Goal: Task Accomplishment & Management: Complete application form

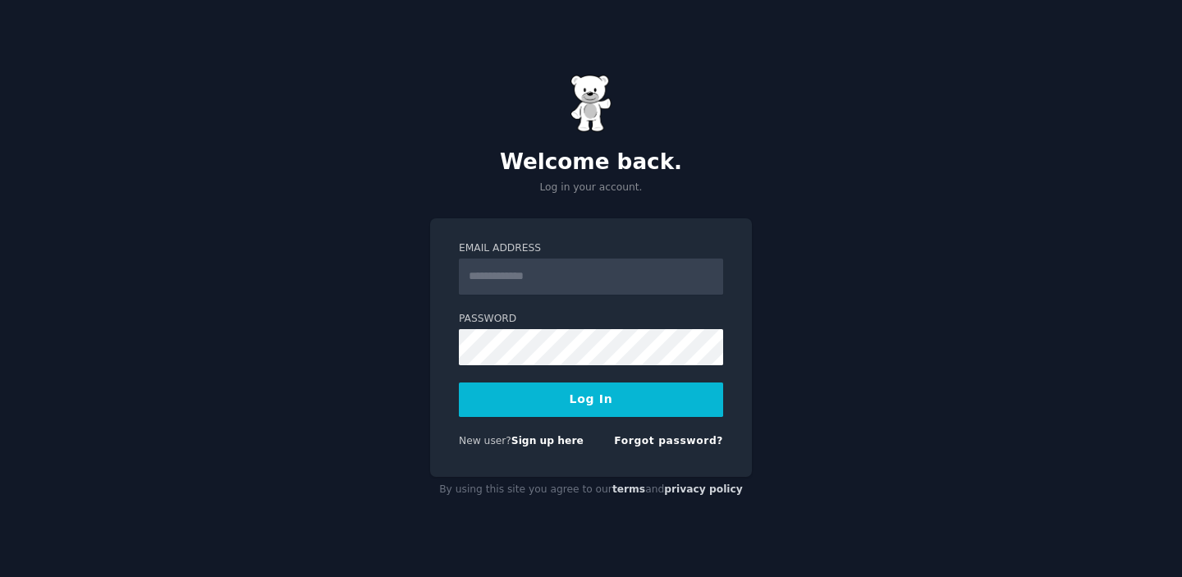
click at [590, 279] on input "Email Address" at bounding box center [591, 277] width 264 height 36
type input "**********"
click at [549, 438] on link "Sign up here" at bounding box center [547, 440] width 72 height 11
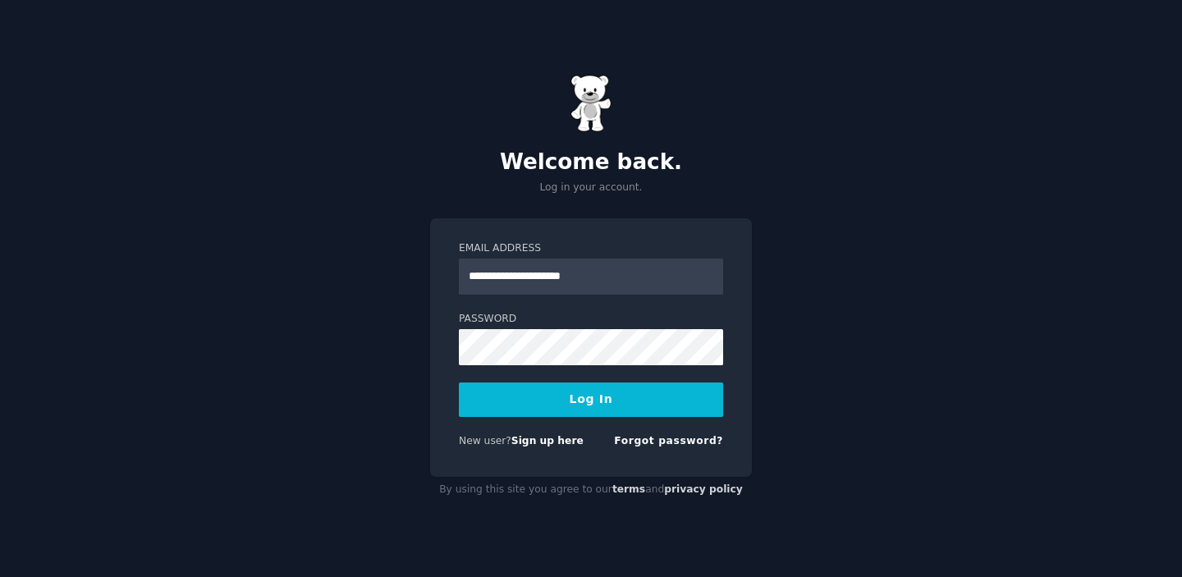
type input "**********"
click at [591, 399] on button "Log In" at bounding box center [591, 400] width 264 height 34
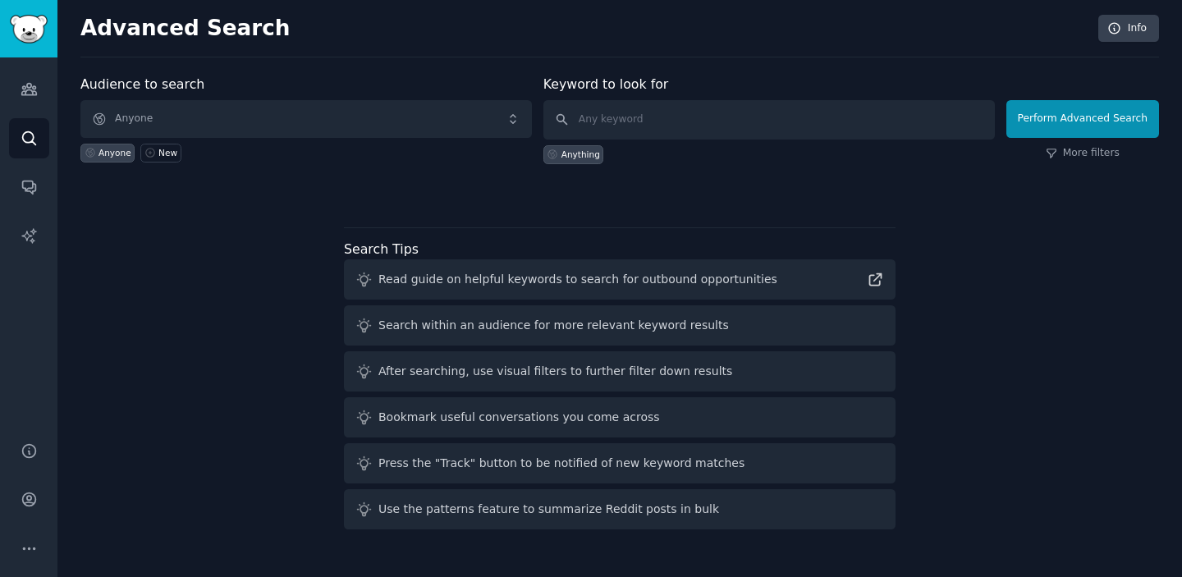
click at [299, 230] on div "Audience to search Anyone Anyone New Keyword to look for Anything Perform Advan…" at bounding box center [619, 305] width 1079 height 461
click at [172, 126] on span "Anyone" at bounding box center [305, 119] width 451 height 38
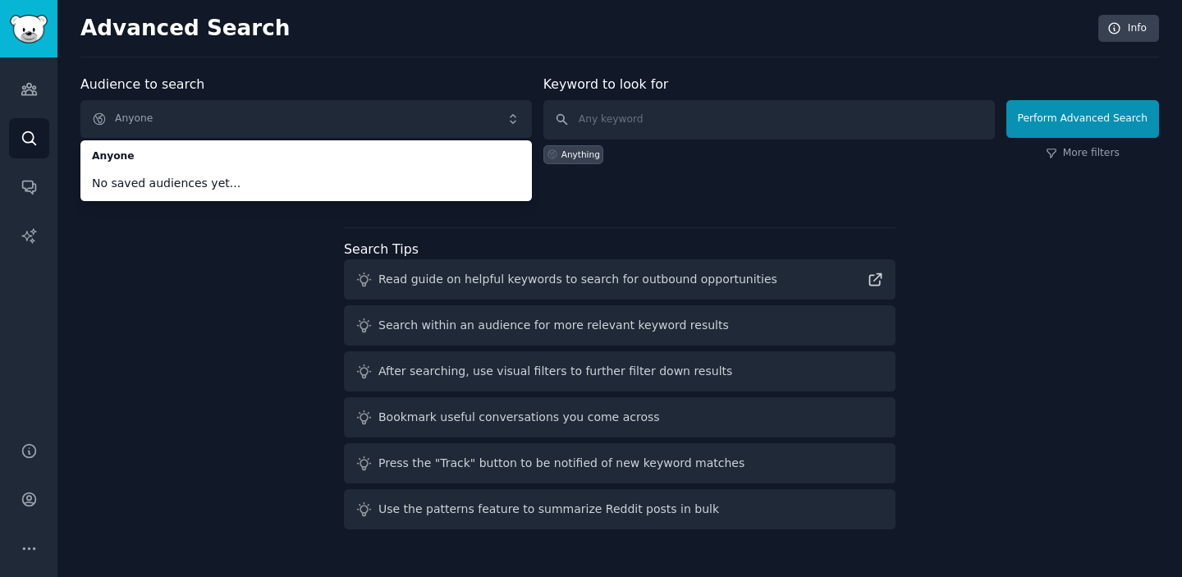
click at [166, 263] on div "Audience to search Anyone Anyone No saved audiences yet... Anyone New Keyword t…" at bounding box center [619, 305] width 1079 height 461
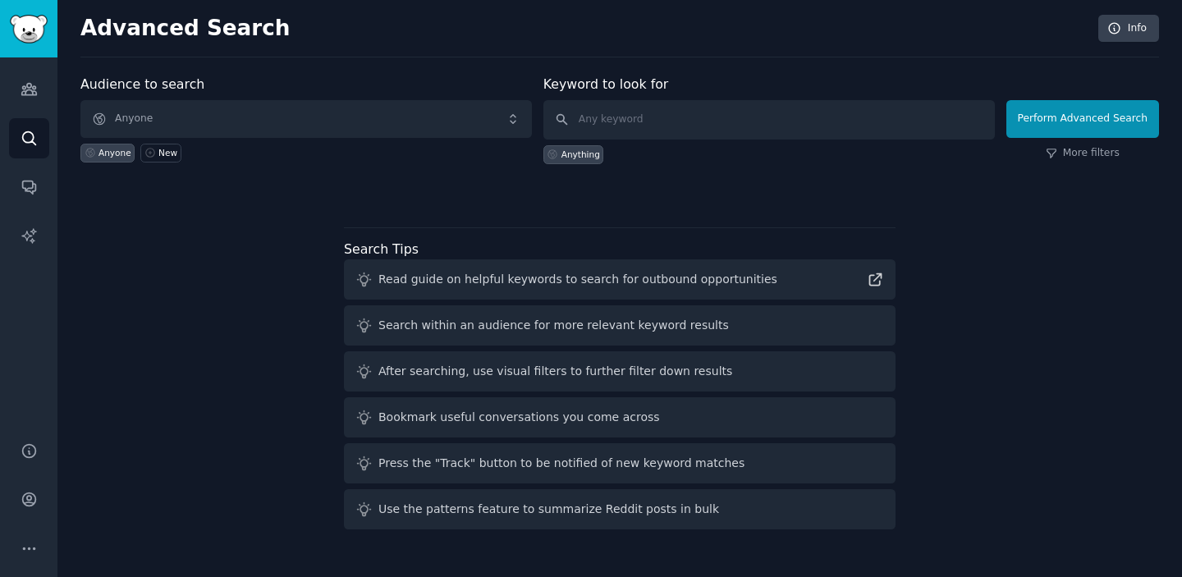
click at [511, 121] on span "Anyone" at bounding box center [305, 119] width 451 height 38
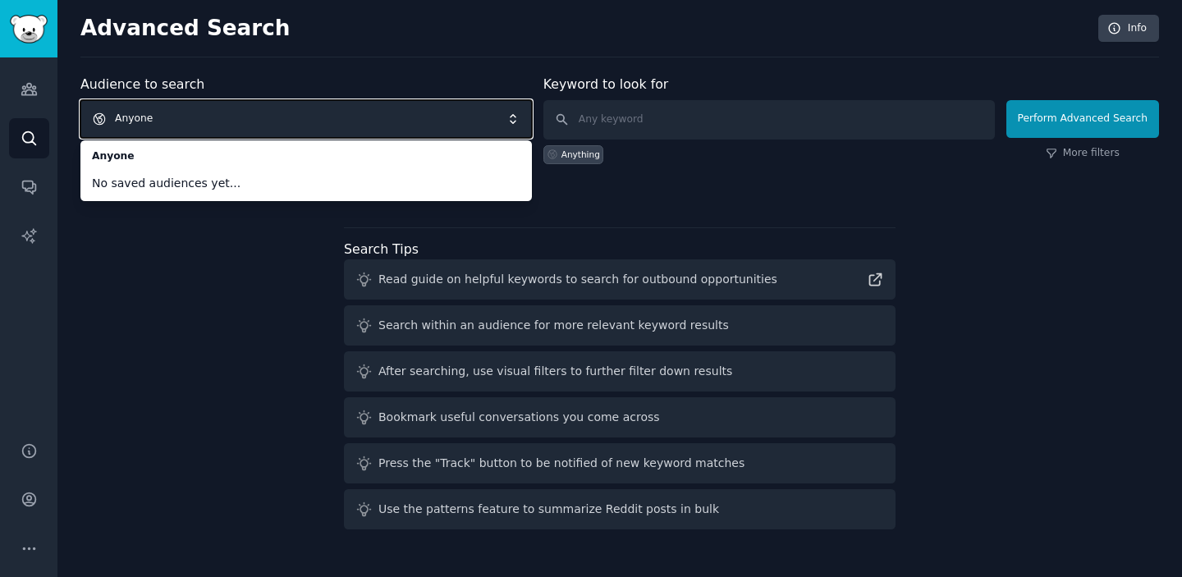
click at [115, 226] on div "Audience to search Anyone Anyone No saved audiences yet... Anyone New Keyword t…" at bounding box center [619, 305] width 1079 height 461
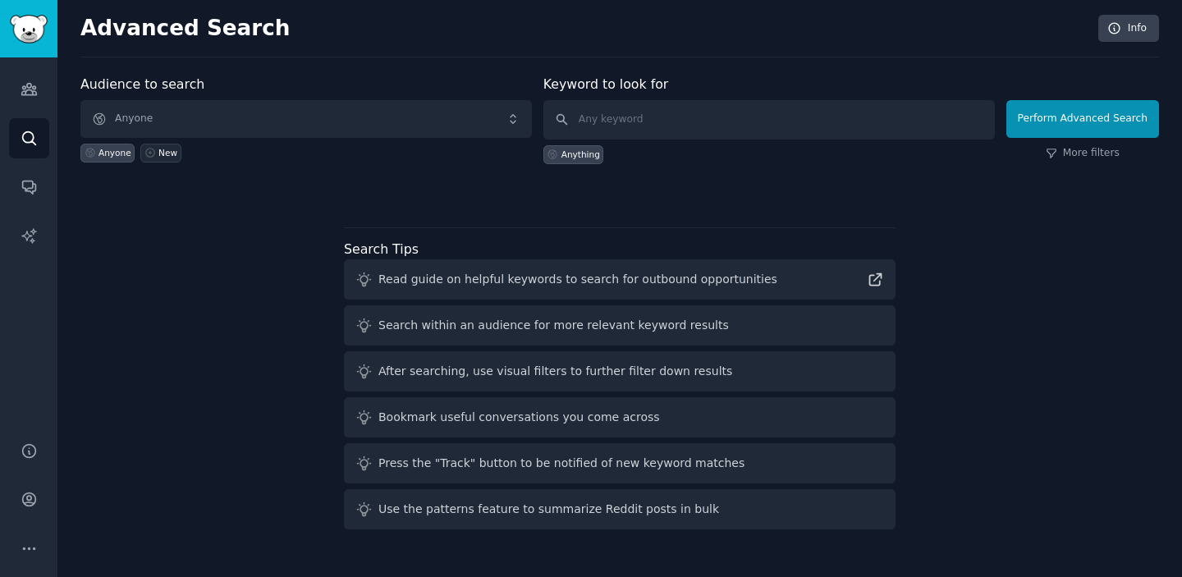
click at [145, 154] on icon at bounding box center [149, 152] width 11 height 11
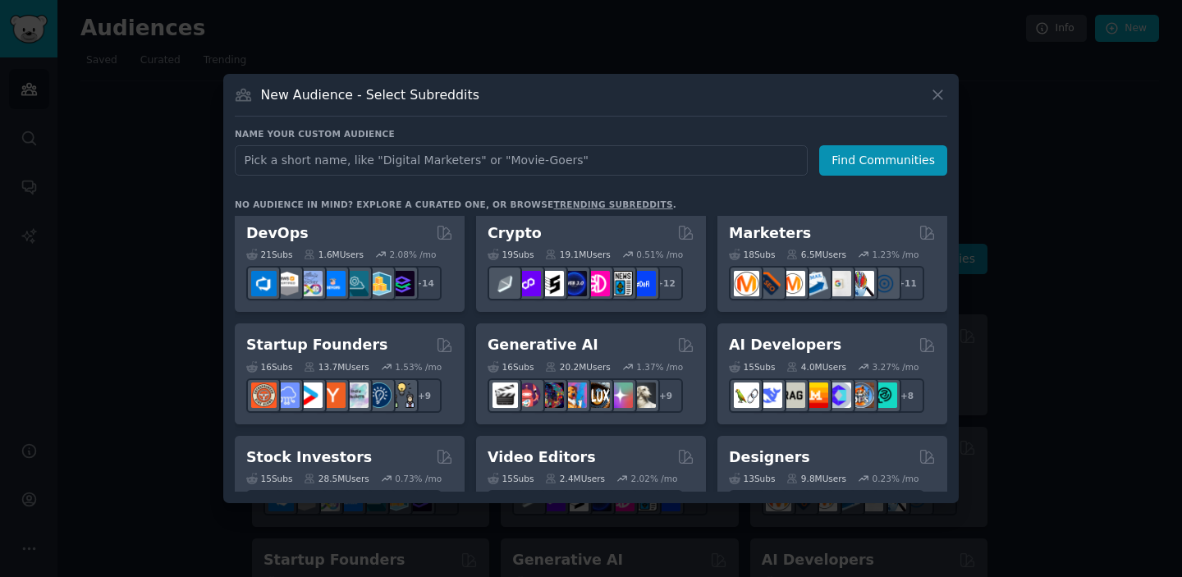
scroll to position [121, 0]
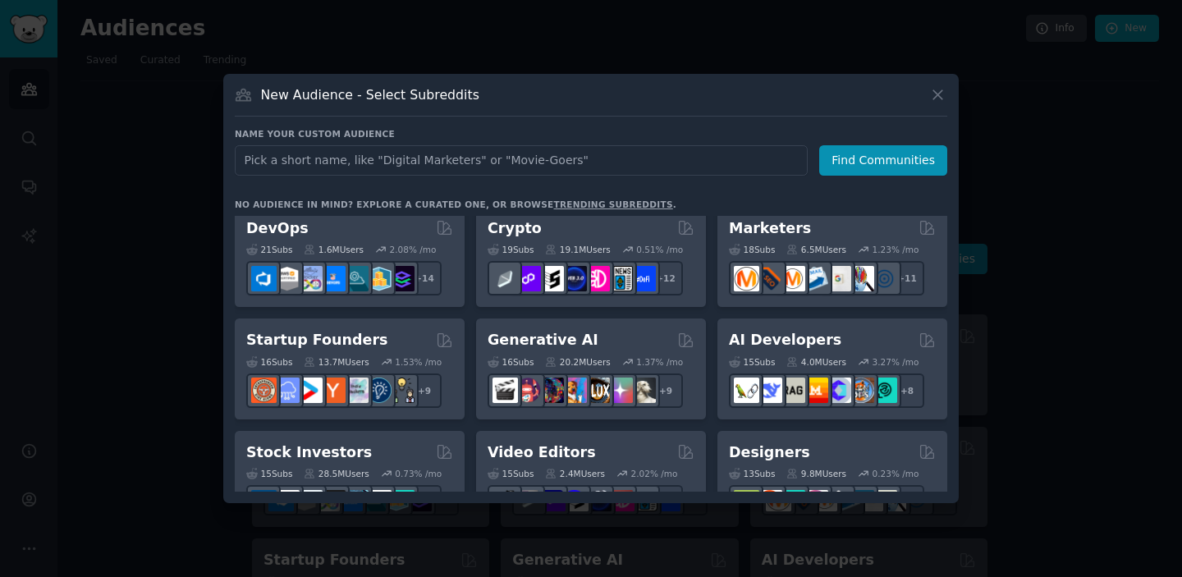
click at [209, 357] on div at bounding box center [591, 288] width 1182 height 577
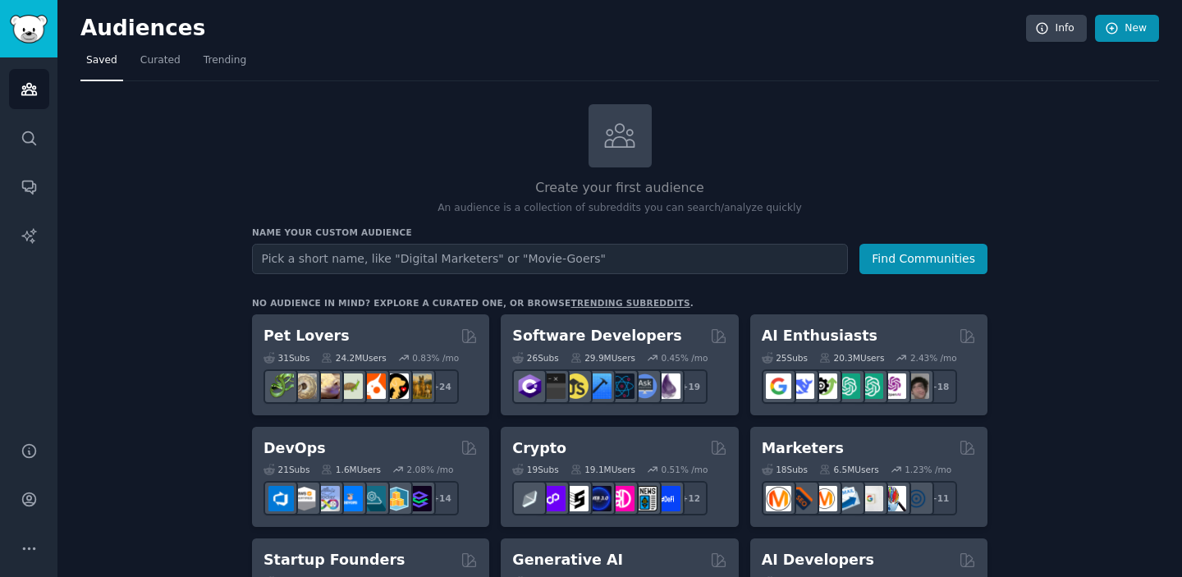
click at [1109, 33] on icon at bounding box center [1112, 28] width 15 height 15
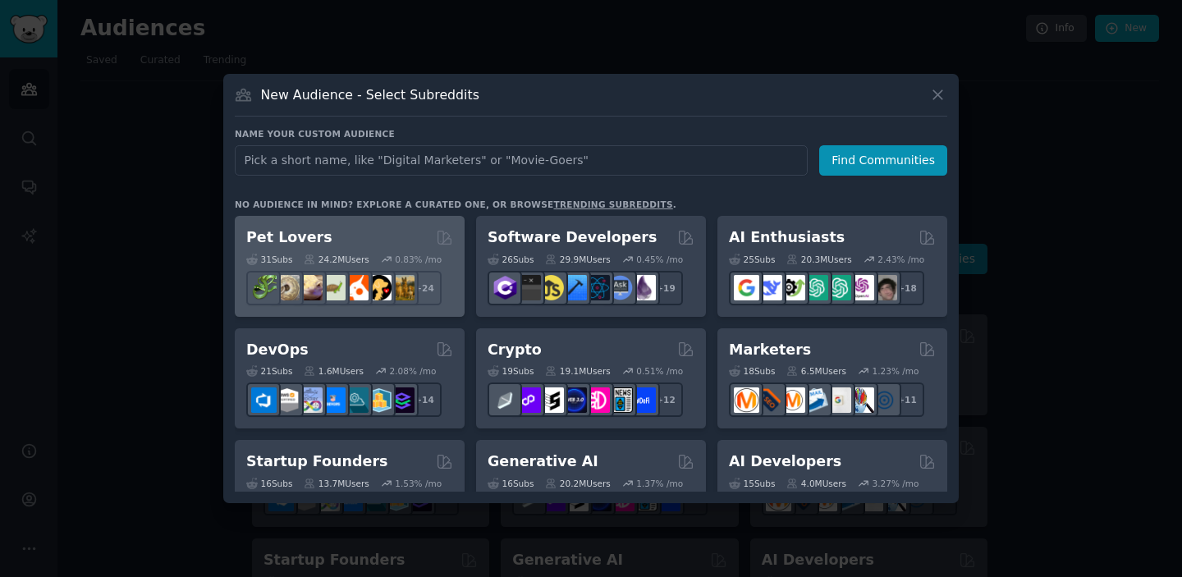
click at [329, 240] on div "Pet Lovers" at bounding box center [349, 237] width 207 height 21
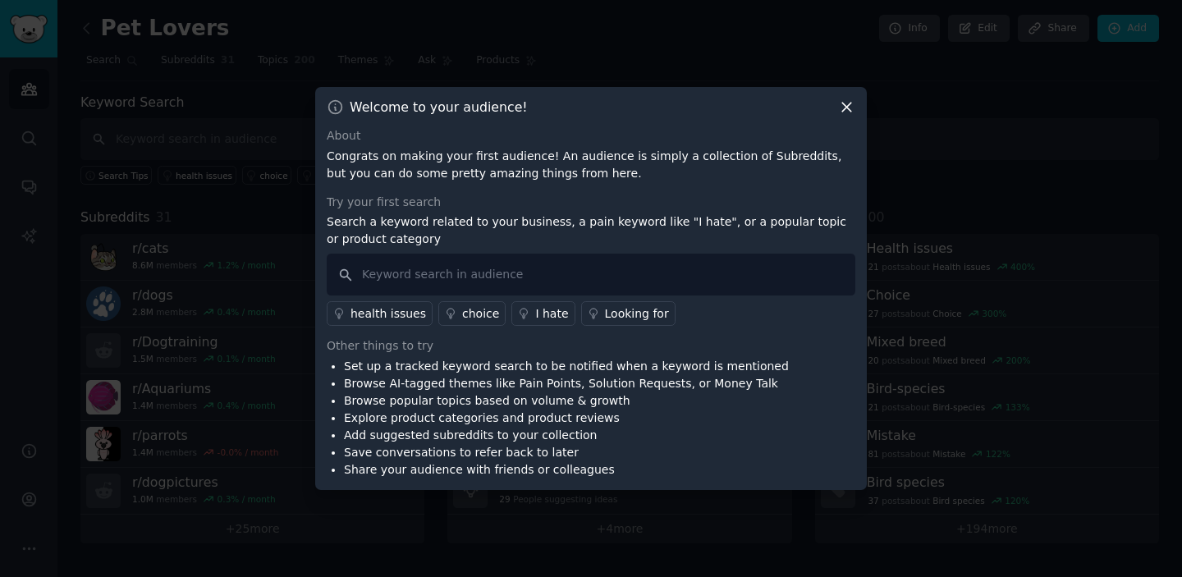
click at [541, 318] on div "I hate" at bounding box center [551, 313] width 33 height 17
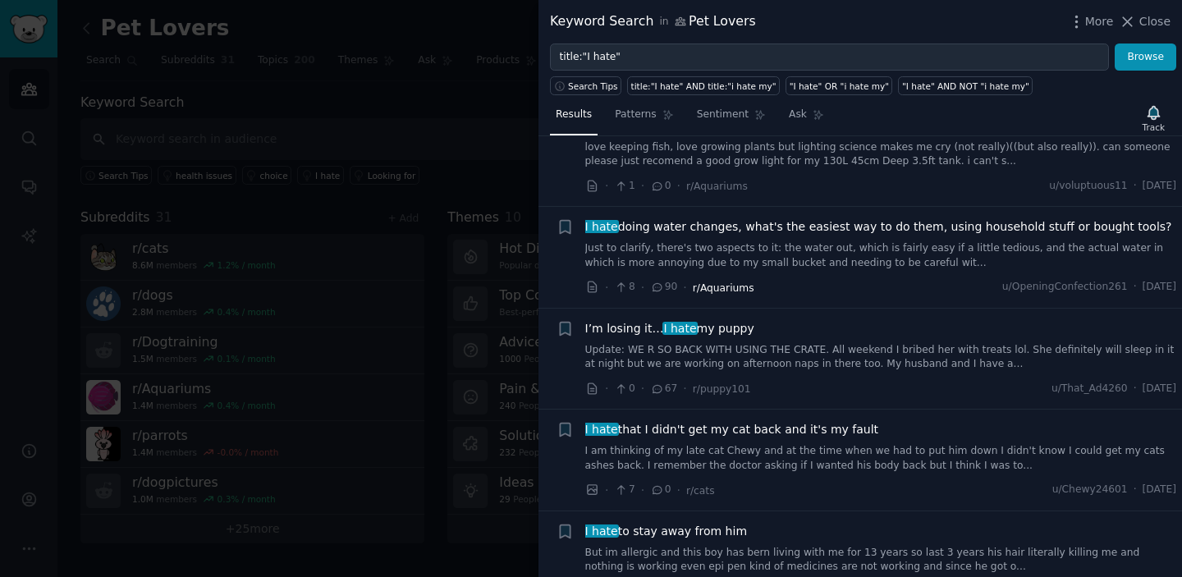
scroll to position [103, 0]
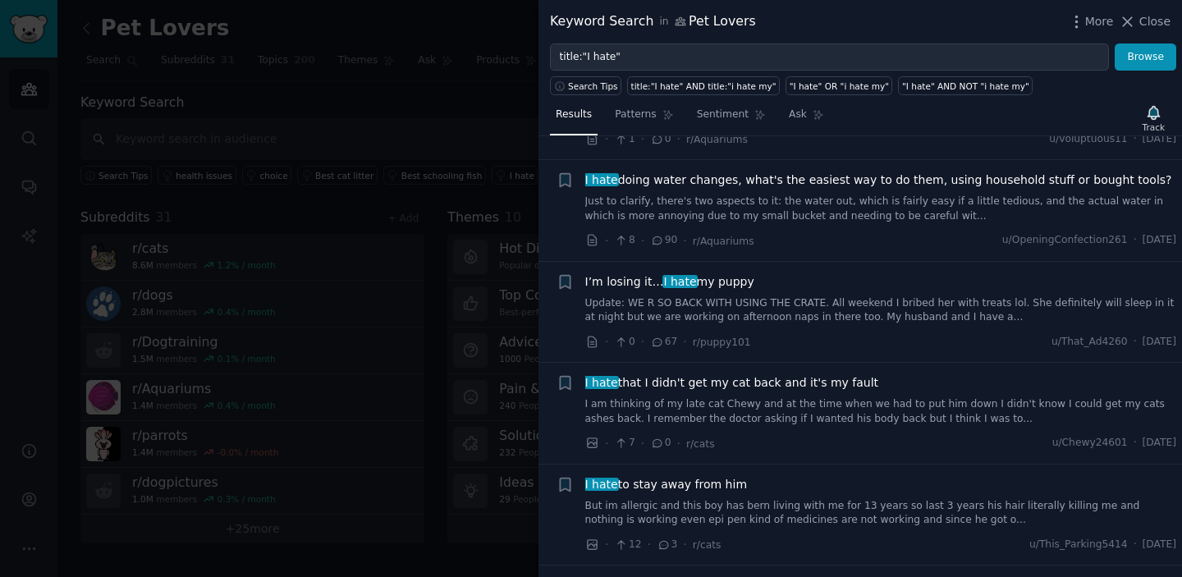
click at [84, 208] on div at bounding box center [591, 288] width 1182 height 577
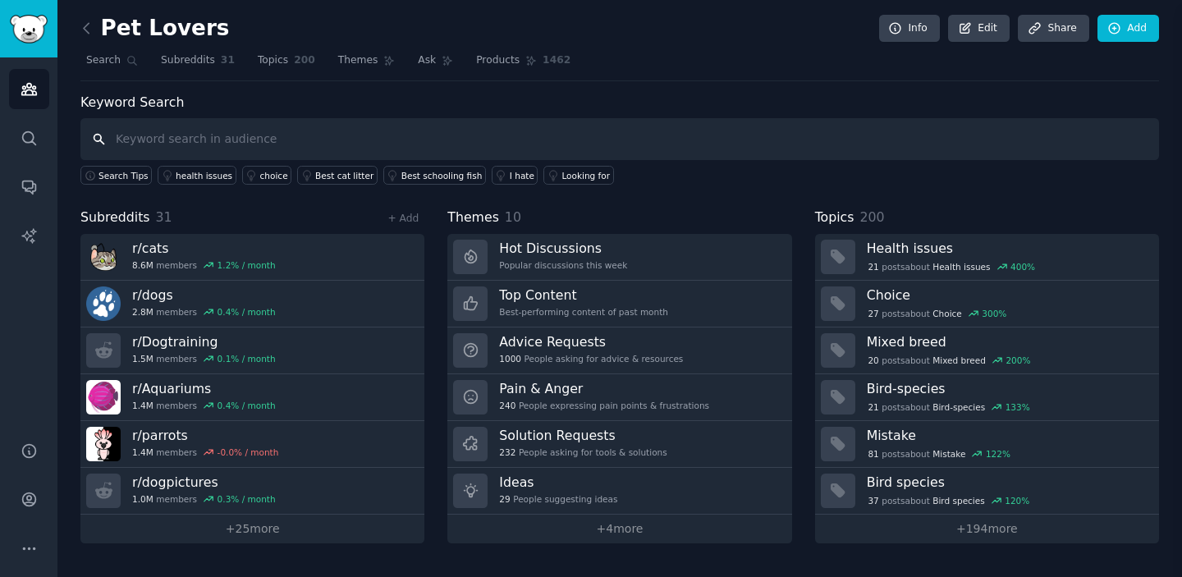
scroll to position [125, 0]
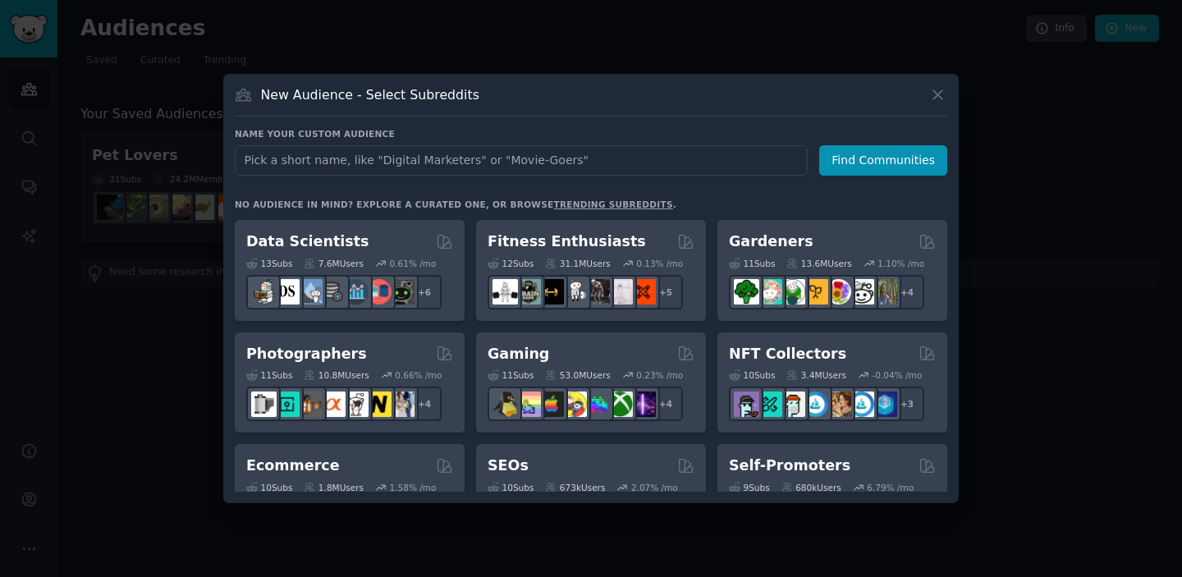
scroll to position [442, 0]
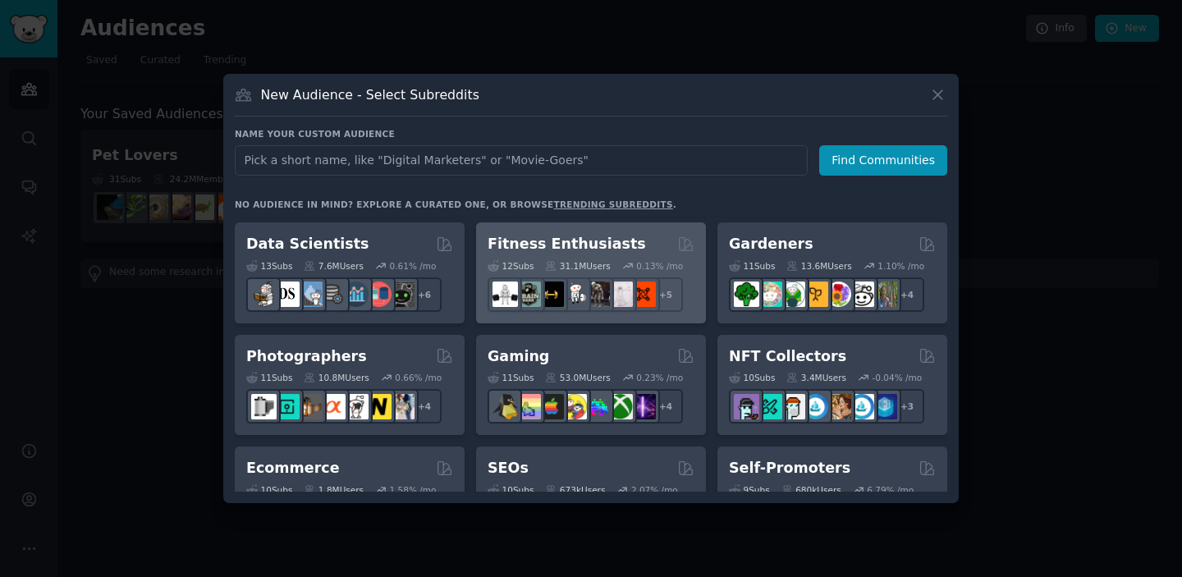
click at [585, 245] on h2 "Fitness Enthusiasts" at bounding box center [567, 244] width 158 height 21
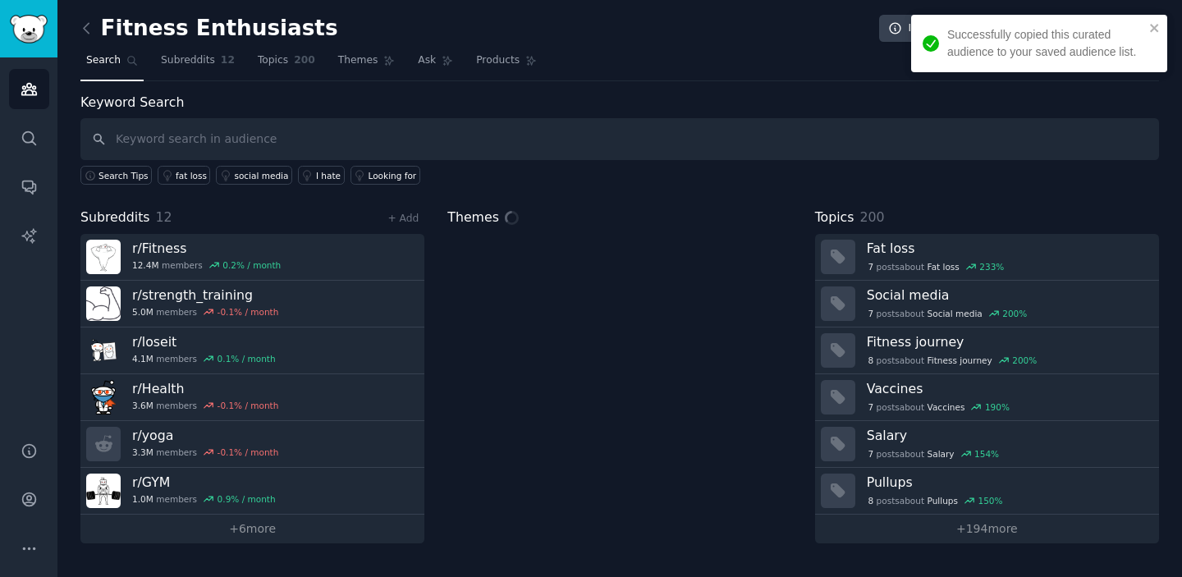
click at [371, 130] on input "text" at bounding box center [619, 139] width 1079 height 42
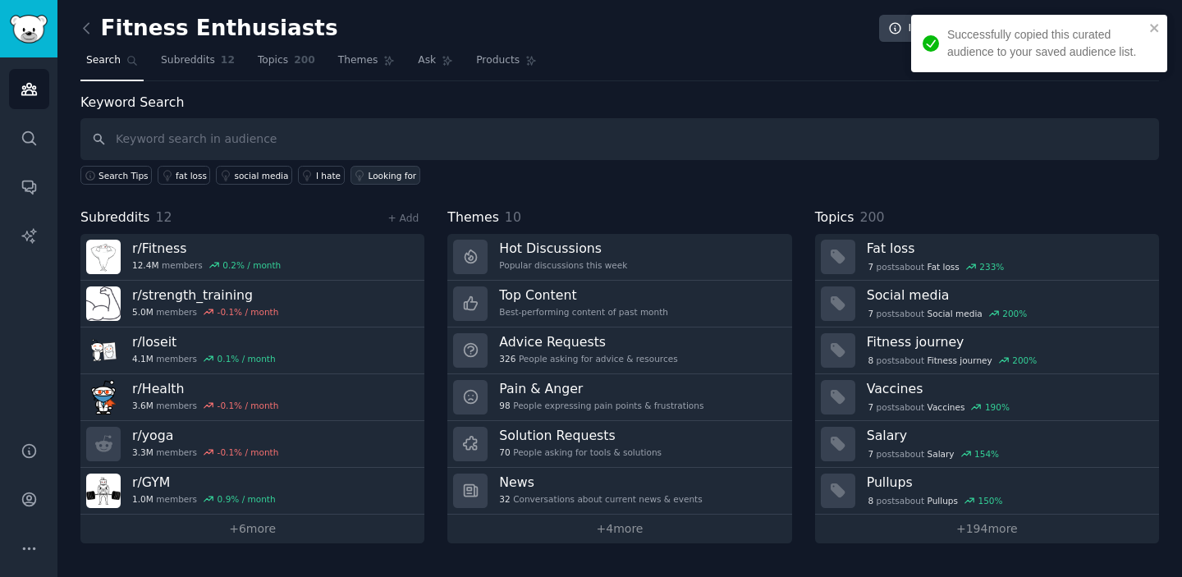
click at [392, 170] on div "Looking for" at bounding box center [393, 175] width 48 height 11
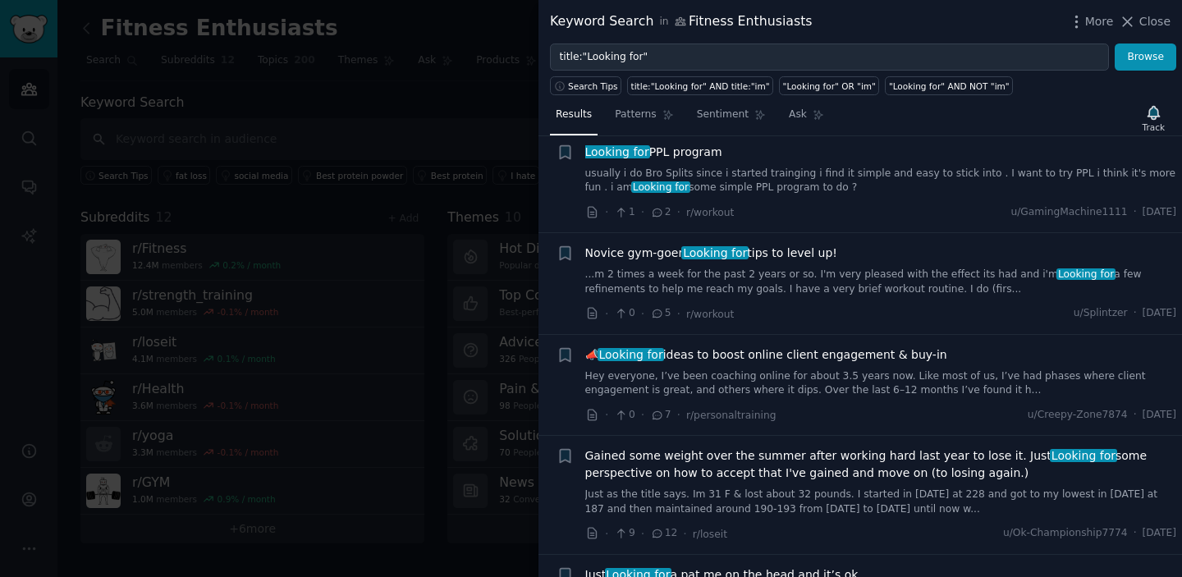
scroll to position [659, 0]
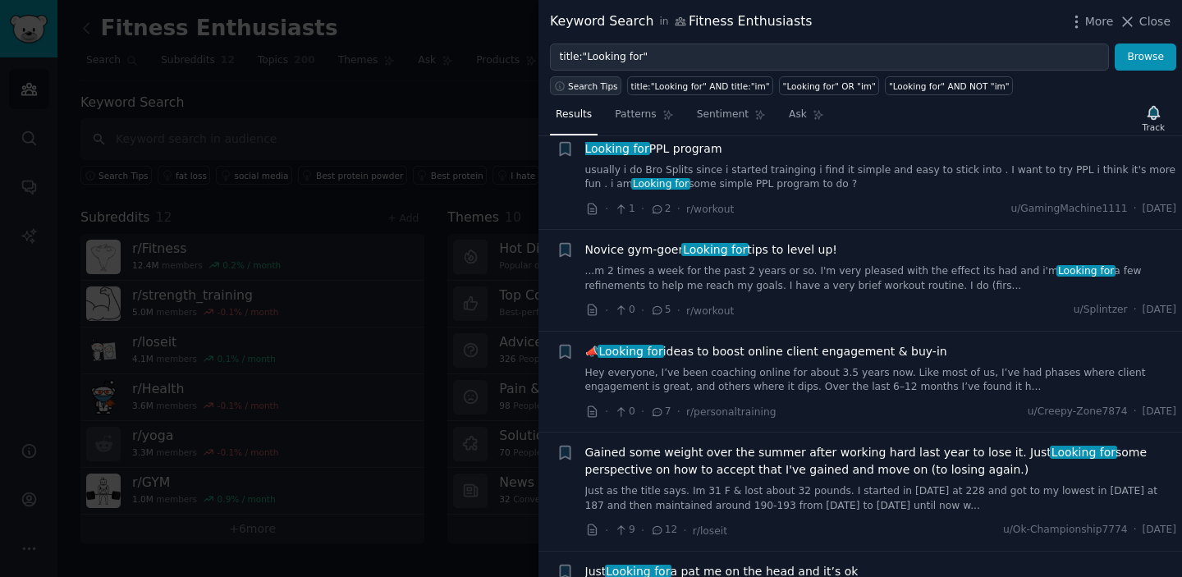
click at [609, 83] on span "Search Tips" at bounding box center [593, 85] width 50 height 11
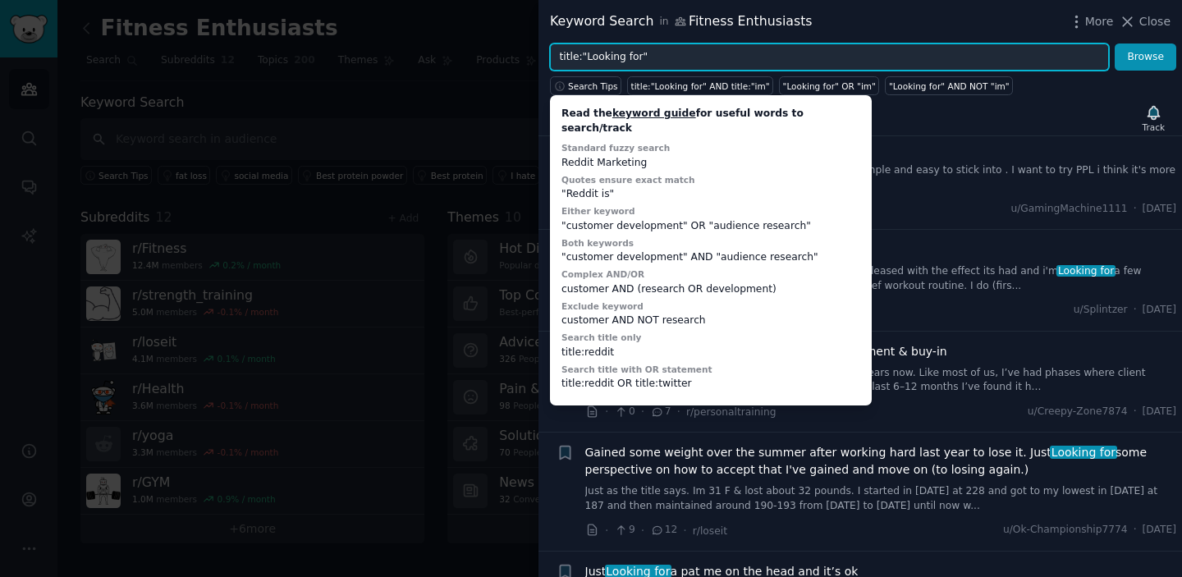
click at [750, 57] on input "title:"Looking for"" at bounding box center [829, 58] width 559 height 28
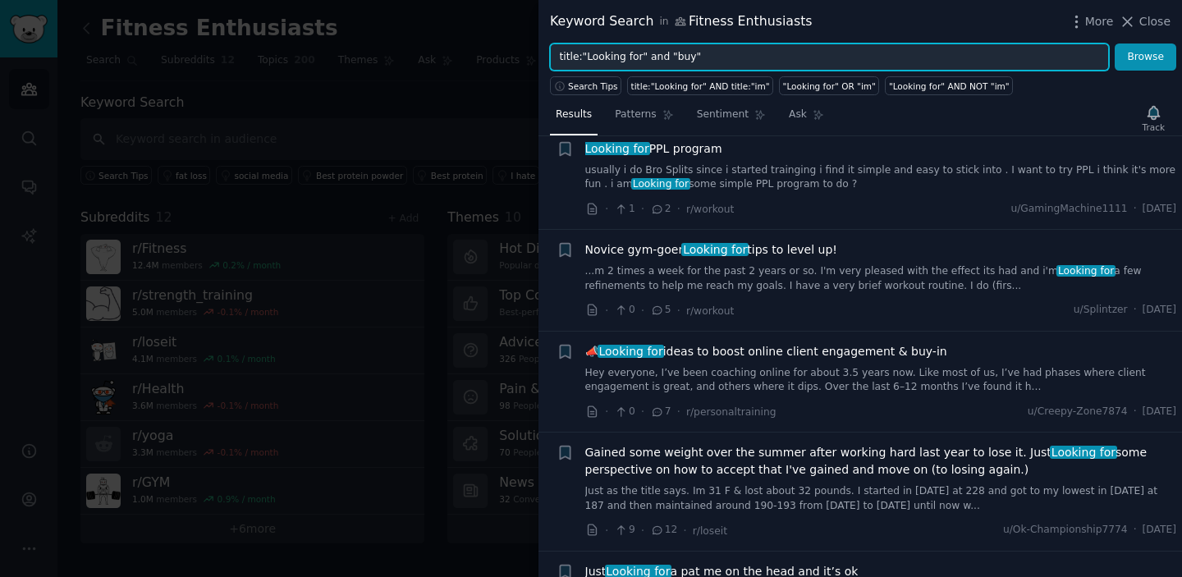
type input "title:"Looking for" and "buy""
click at [1146, 57] on button "Browse" at bounding box center [1146, 58] width 62 height 28
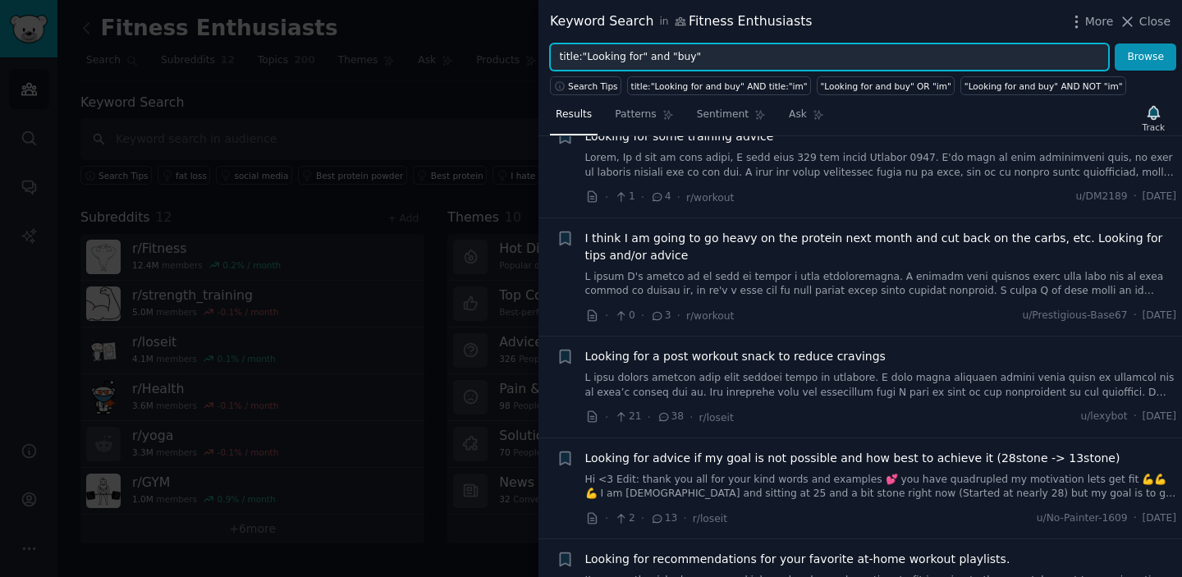
scroll to position [1180, 0]
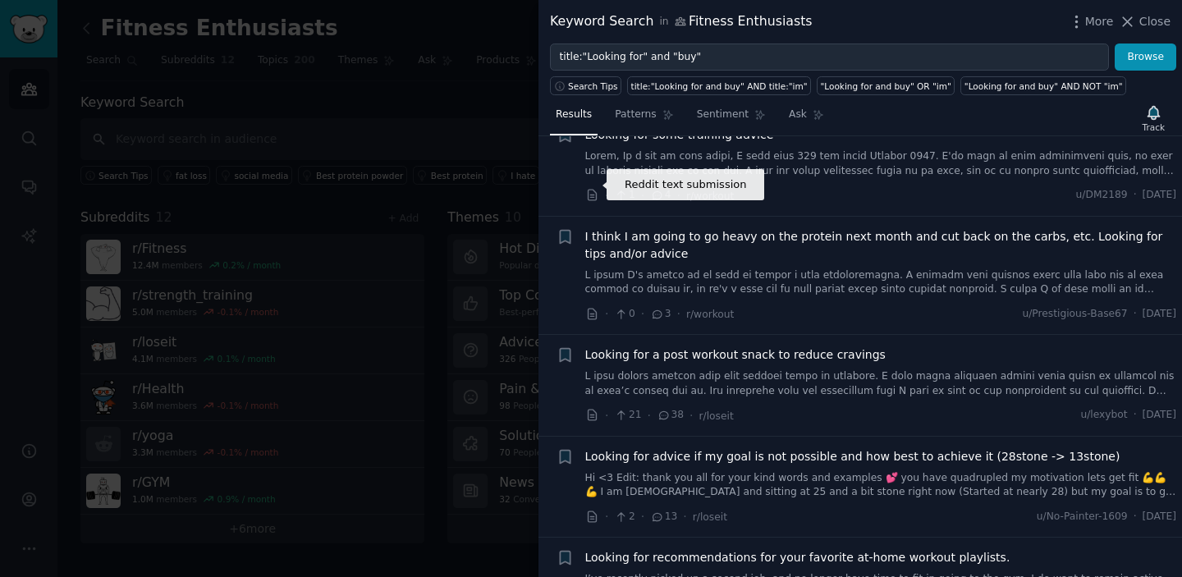
click at [415, 154] on div at bounding box center [591, 288] width 1182 height 577
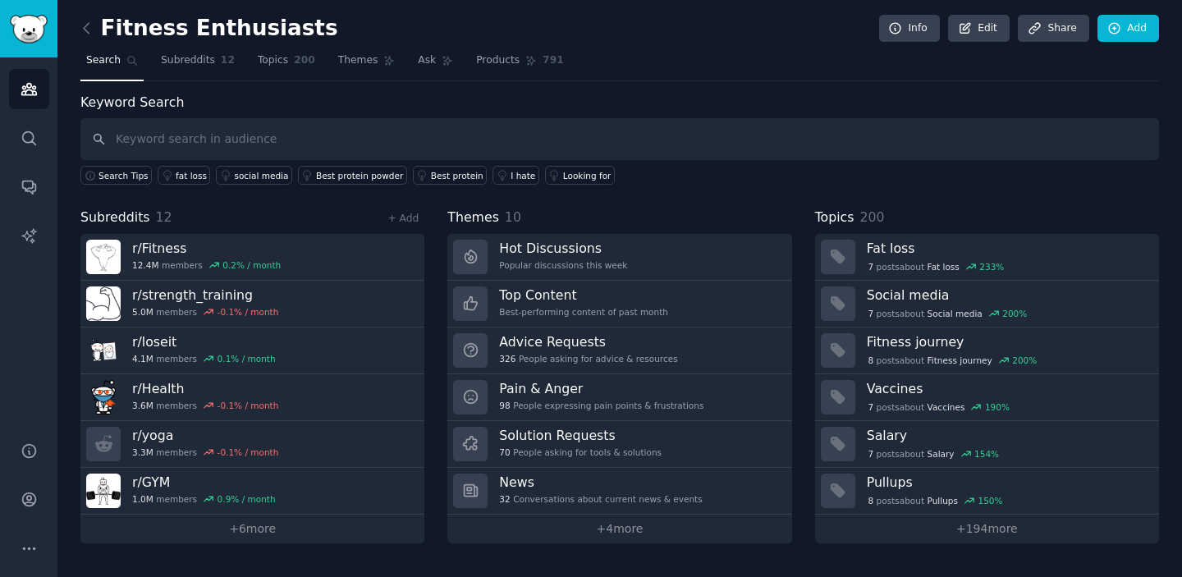
click at [642, 186] on div "Keyword Search Search Tips fat loss social media Best protein powder Best prote…" at bounding box center [619, 318] width 1079 height 451
click at [640, 136] on input "text" at bounding box center [619, 139] width 1079 height 42
click at [594, 170] on div "Looking for" at bounding box center [587, 175] width 48 height 11
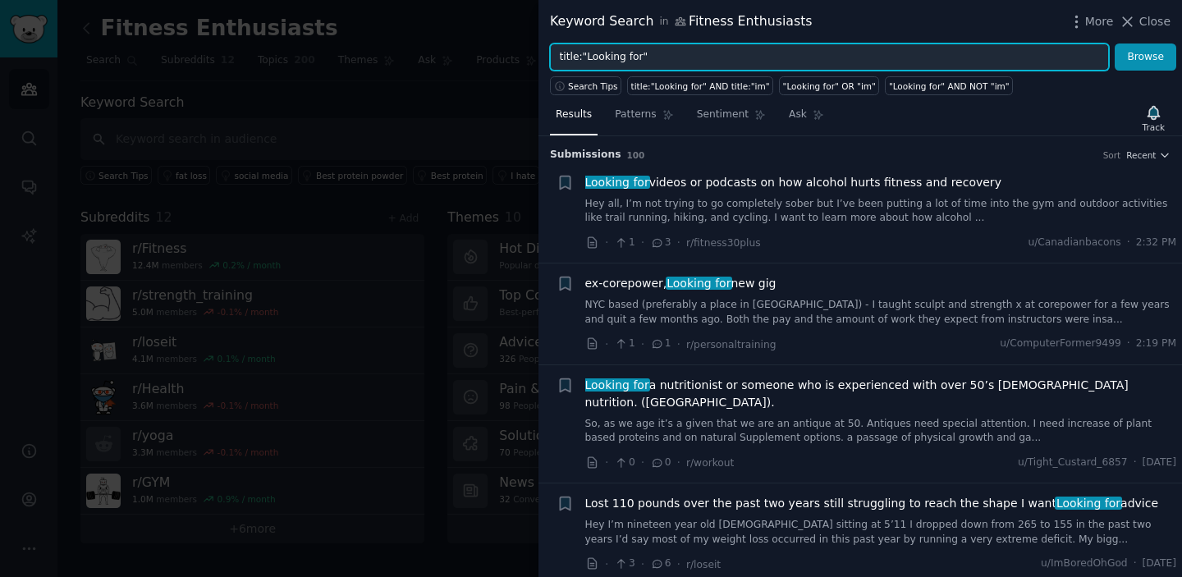
click at [700, 55] on input "title:"Looking for"" at bounding box center [829, 58] width 559 height 28
click at [687, 54] on input "title:"Looking for"" at bounding box center [829, 58] width 559 height 28
type input "title:"Looking for" and "snack""
click at [1146, 57] on button "Browse" at bounding box center [1146, 58] width 62 height 28
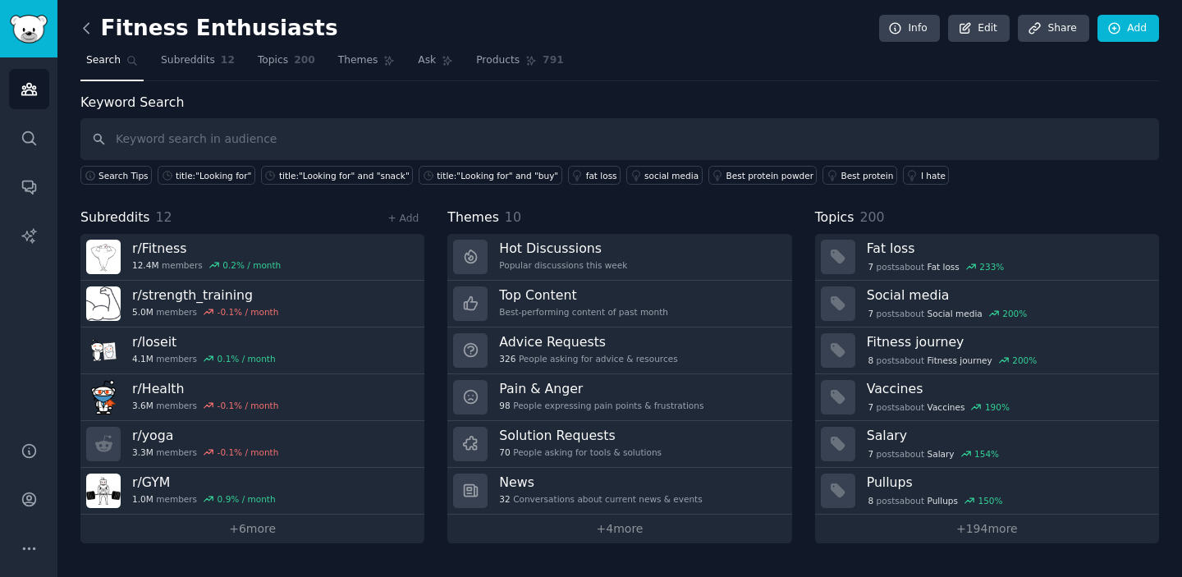
click at [84, 25] on icon at bounding box center [86, 28] width 17 height 17
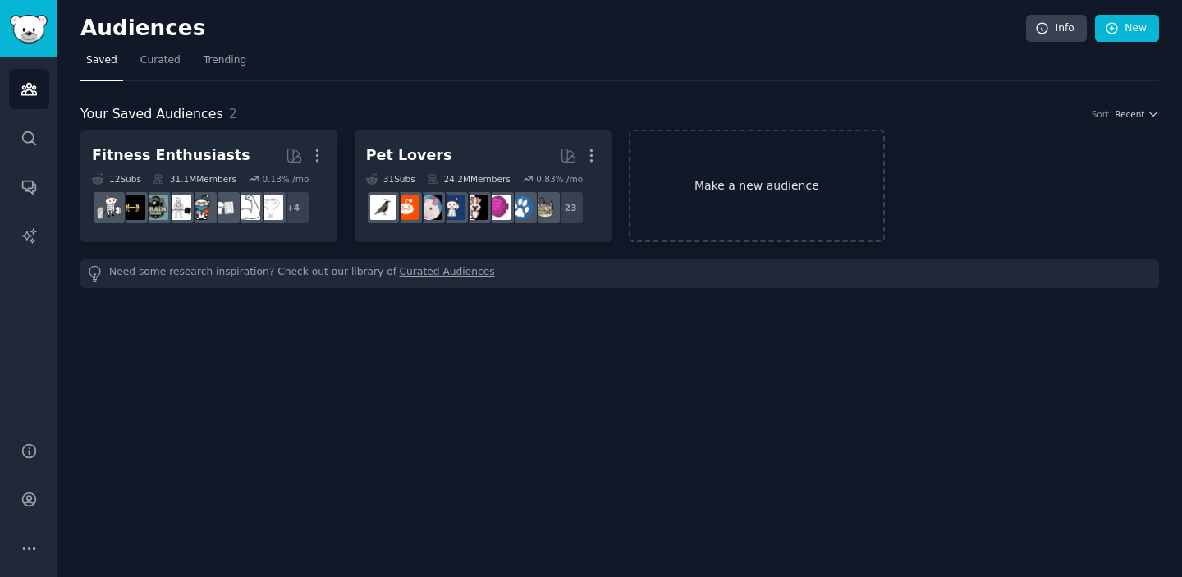
click at [729, 216] on link "Make a new audience" at bounding box center [757, 186] width 257 height 112
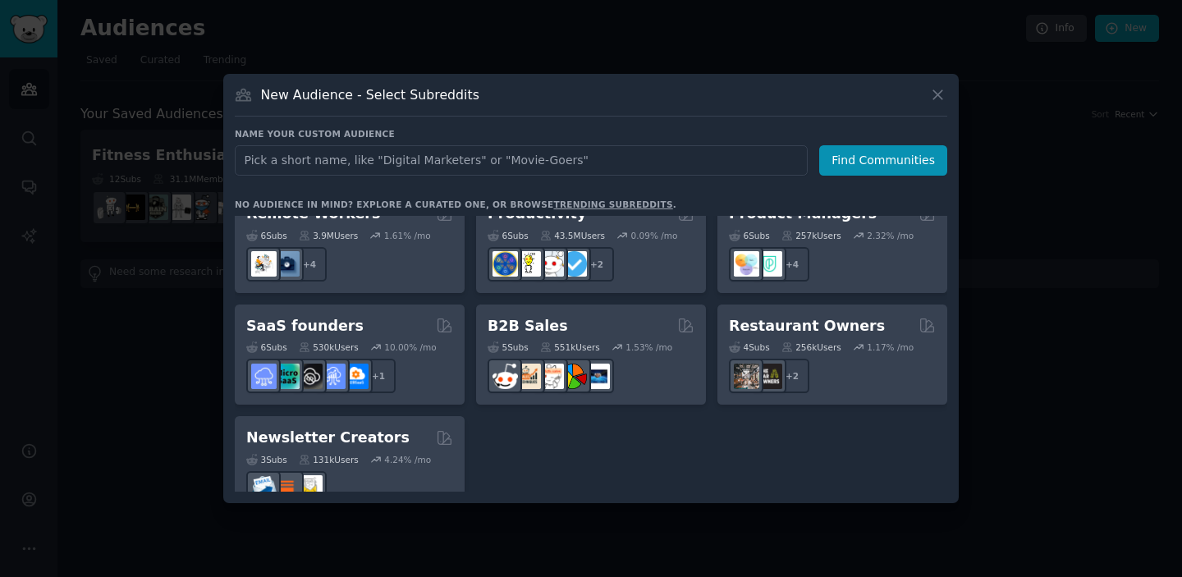
scroll to position [1276, 0]
click at [602, 200] on link "trending subreddits" at bounding box center [612, 204] width 119 height 10
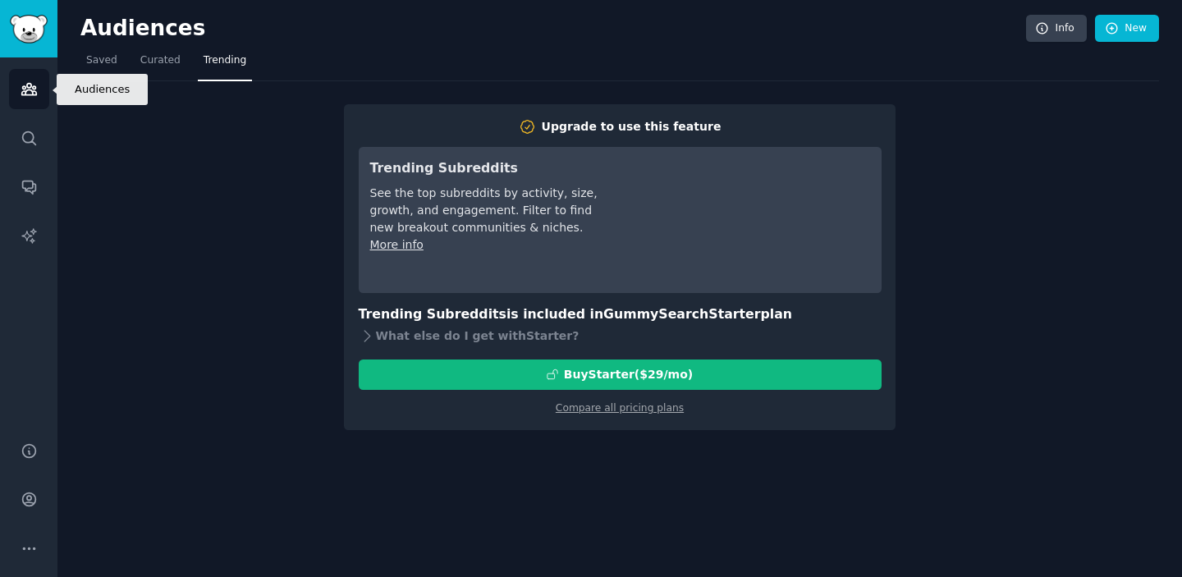
click at [21, 85] on icon "Sidebar" at bounding box center [29, 88] width 17 height 17
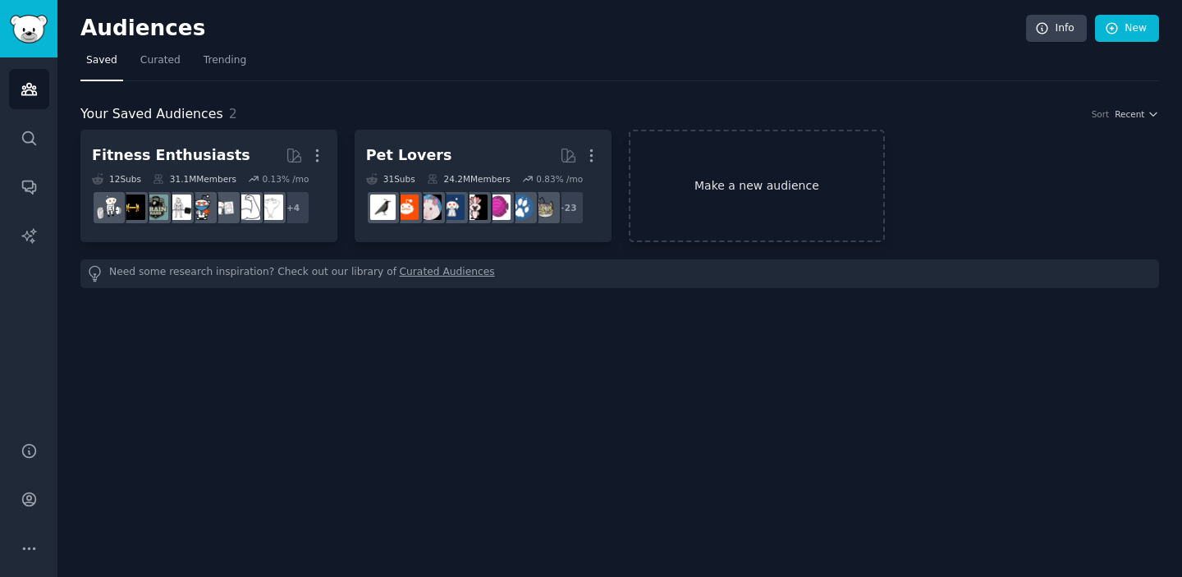
click at [789, 204] on link "Make a new audience" at bounding box center [757, 186] width 257 height 112
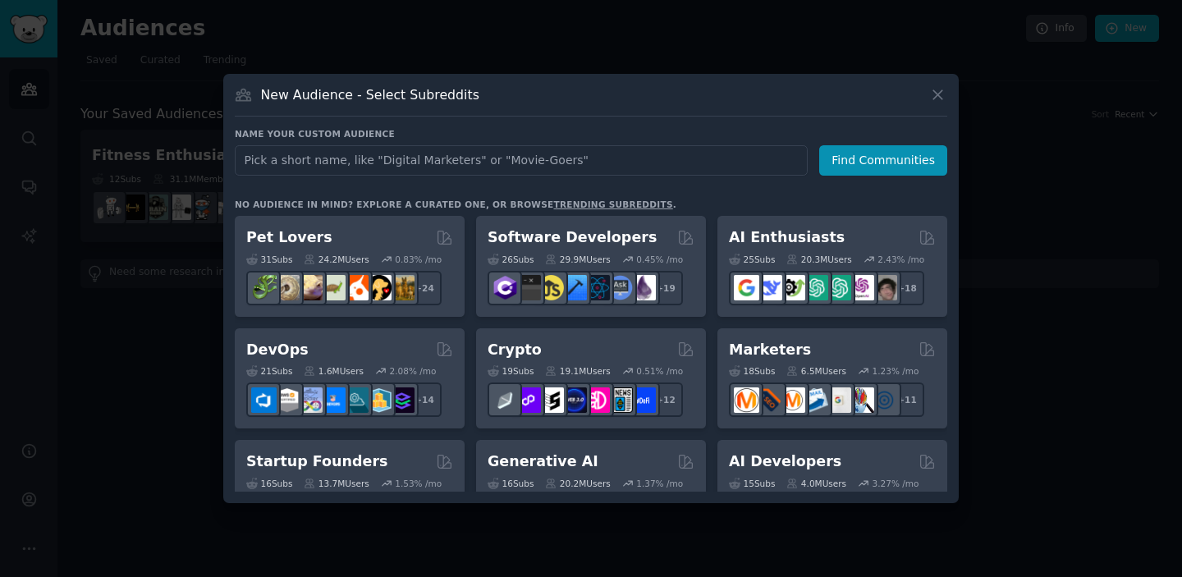
click at [541, 158] on input "text" at bounding box center [521, 160] width 573 height 30
type input "audio"
click at [886, 160] on button "Find Communities" at bounding box center [883, 160] width 128 height 30
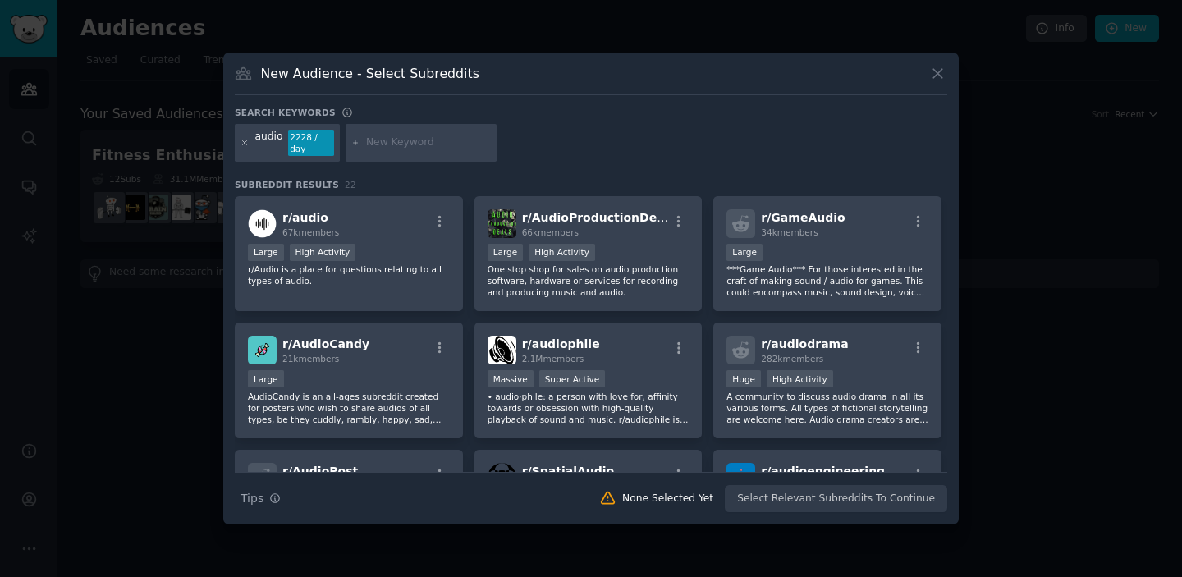
click at [243, 146] on icon at bounding box center [245, 143] width 9 height 9
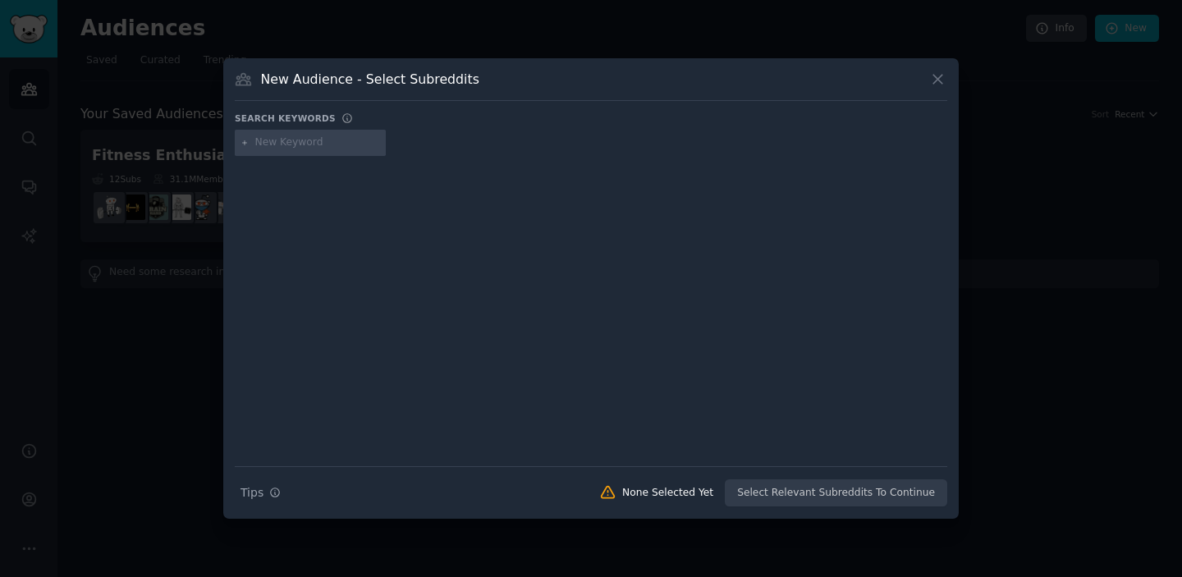
click at [296, 139] on input "text" at bounding box center [317, 142] width 125 height 15
click at [938, 71] on icon at bounding box center [937, 79] width 17 height 17
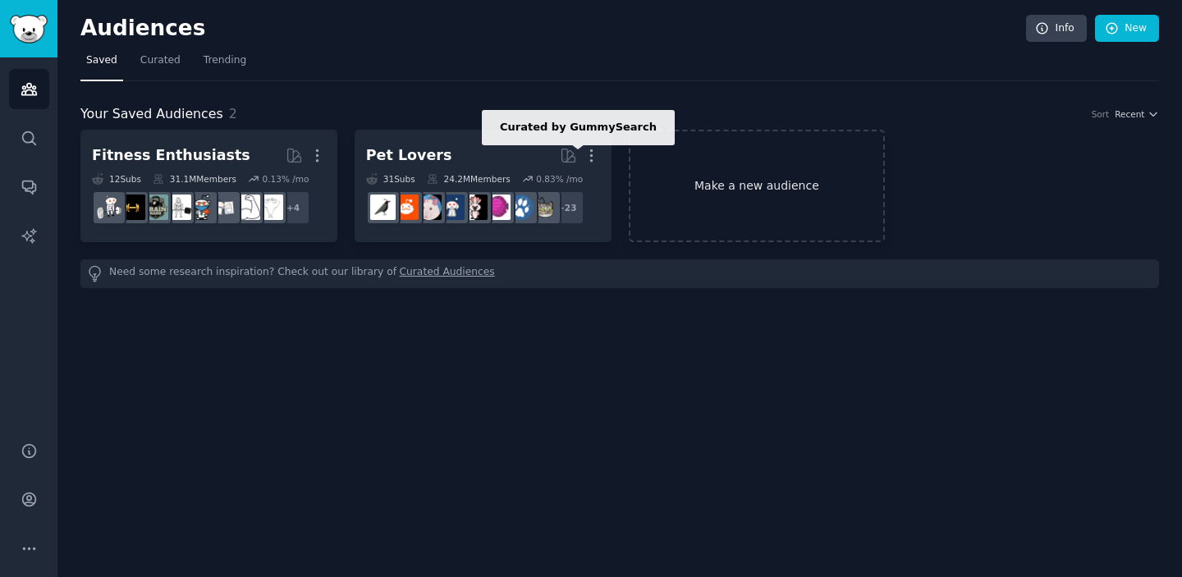
click at [771, 203] on link "Make a new audience" at bounding box center [757, 186] width 257 height 112
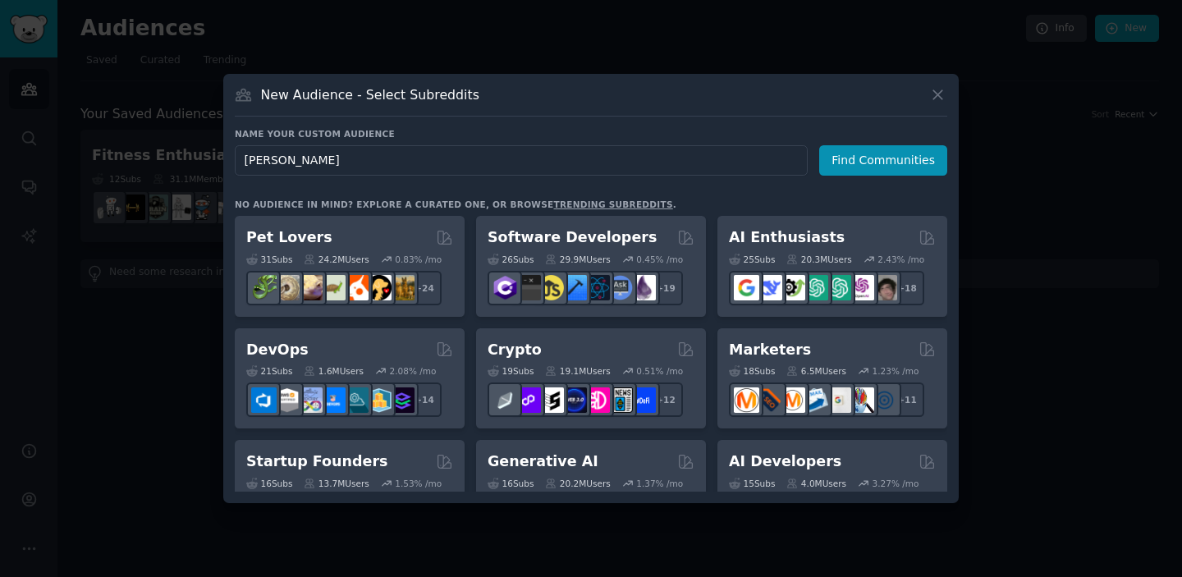
type input "speaker"
click at [886, 160] on button "Find Communities" at bounding box center [883, 160] width 128 height 30
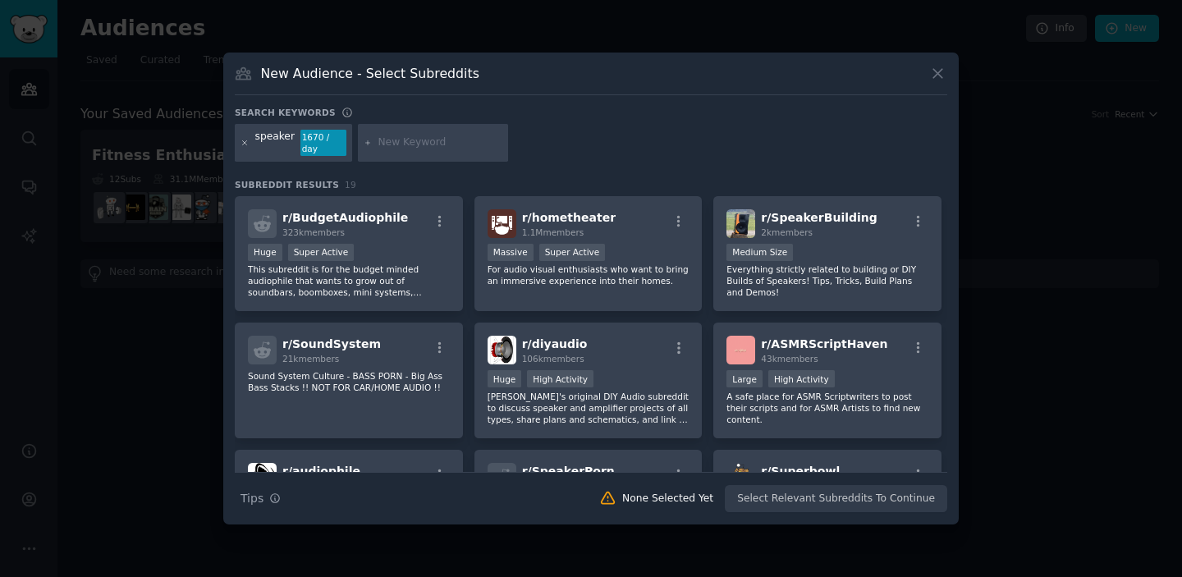
click at [243, 142] on icon at bounding box center [245, 143] width 9 height 9
